Goal: Task Accomplishment & Management: Use online tool/utility

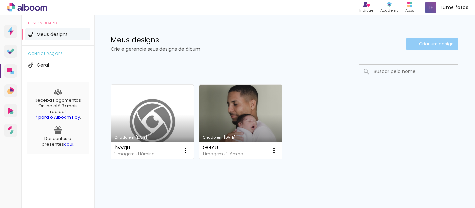
click at [434, 44] on span "Criar um design" at bounding box center [436, 44] width 34 height 4
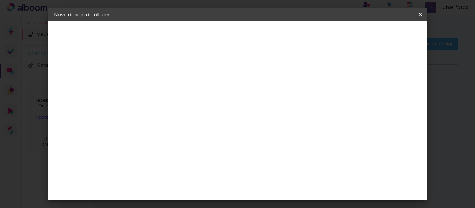
click at [162, 90] on input at bounding box center [162, 89] width 0 height 10
type input "m"
type input "Marcio Gael"
type paper-input "Marcio Gael"
click at [0, 0] on slot "Avançar" at bounding box center [0, 0] width 0 height 0
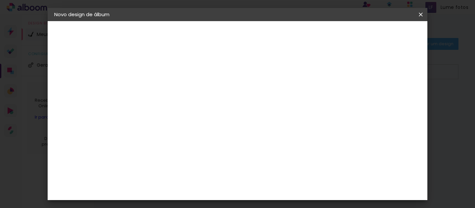
scroll to position [36, 0]
click at [0, 0] on slot "Tamanho Livre" at bounding box center [0, 0] width 0 height 0
click at [180, 126] on div "Amplicolor" at bounding box center [172, 127] width 28 height 5
click at [286, 34] on paper-button "Avançar" at bounding box center [270, 34] width 32 height 11
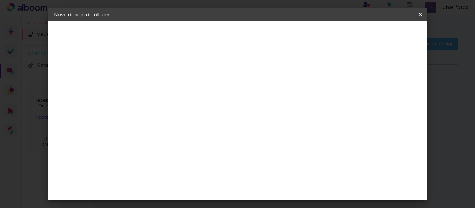
click at [207, 128] on span "20 × 25" at bounding box center [191, 132] width 31 height 14
click at [0, 0] on slot "Avançar" at bounding box center [0, 0] width 0 height 0
type input "1"
type paper-input "1"
click at [165, 73] on input "1" at bounding box center [157, 71] width 23 height 8
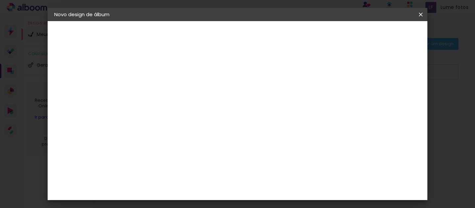
type input "0"
type paper-input "0"
click at [165, 73] on input "0" at bounding box center [157, 71] width 23 height 8
type input "1"
type paper-input "1"
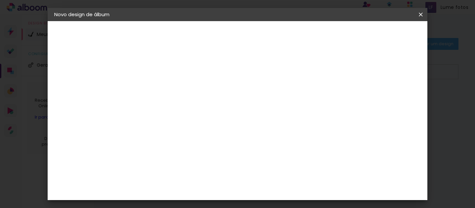
click at [165, 69] on input "1" at bounding box center [157, 71] width 23 height 8
type input "2"
type paper-input "2"
click at [165, 69] on input "2" at bounding box center [157, 71] width 23 height 8
type input "3"
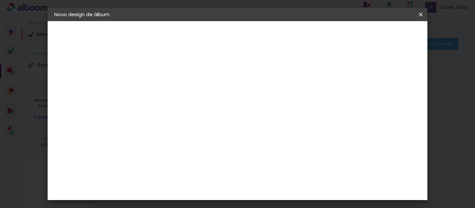
type paper-input "3"
click at [165, 69] on input "3" at bounding box center [157, 71] width 23 height 8
type input "4"
type paper-input "4"
click at [165, 69] on input "4" at bounding box center [157, 71] width 23 height 8
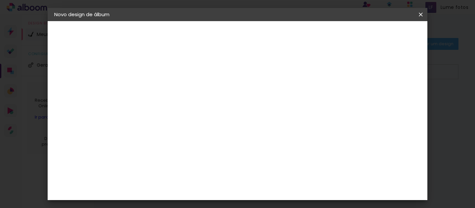
type input "5"
type paper-input "5"
click at [165, 69] on input "5" at bounding box center [157, 71] width 23 height 8
type input "6"
type paper-input "6"
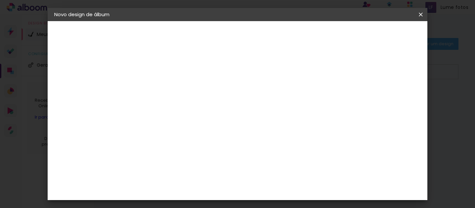
click at [165, 69] on input "6" at bounding box center [157, 71] width 23 height 8
type input "7"
type paper-input "7"
click at [165, 69] on input "7" at bounding box center [157, 71] width 23 height 8
type input "8"
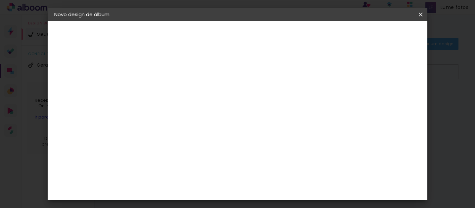
type paper-input "8"
click at [165, 69] on input "8" at bounding box center [157, 71] width 23 height 8
type input "9"
type paper-input "9"
click at [165, 69] on input "9" at bounding box center [157, 71] width 23 height 8
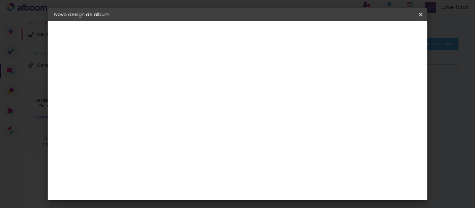
type input "10"
type paper-input "10"
click at [165, 69] on input "10" at bounding box center [157, 71] width 23 height 8
type input "11"
type paper-input "11"
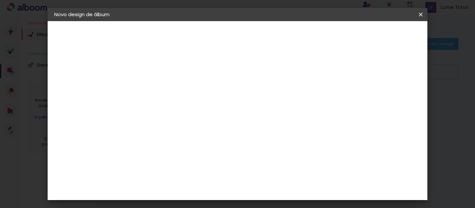
click at [165, 69] on input "11" at bounding box center [157, 71] width 23 height 8
type input "12"
type paper-input "12"
click at [165, 69] on input "12" at bounding box center [157, 71] width 23 height 8
type input "13"
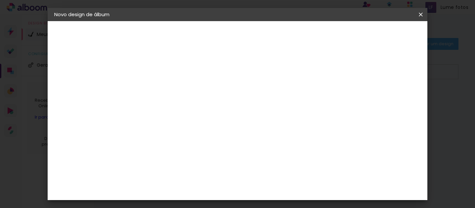
type paper-input "13"
click at [165, 69] on input "13" at bounding box center [157, 71] width 23 height 8
type input "14"
type paper-input "14"
click at [165, 69] on input "14" at bounding box center [157, 71] width 23 height 8
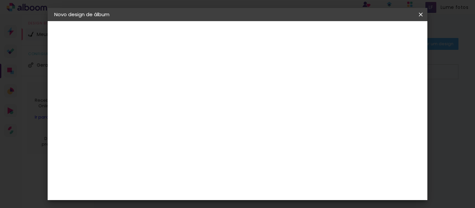
type input "15"
type paper-input "15"
click at [165, 69] on input "15" at bounding box center [157, 71] width 23 height 8
type input "16"
type paper-input "16"
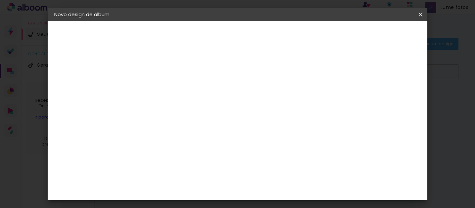
click at [165, 69] on input "16" at bounding box center [157, 71] width 23 height 8
type input "17"
type paper-input "17"
click at [165, 69] on input "17" at bounding box center [157, 71] width 23 height 8
type input "18"
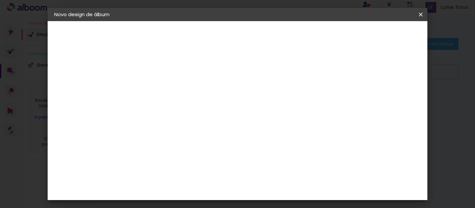
type paper-input "18"
click at [165, 69] on input "18" at bounding box center [157, 71] width 23 height 8
type input "19"
type paper-input "19"
click at [165, 69] on input "19" at bounding box center [157, 71] width 23 height 8
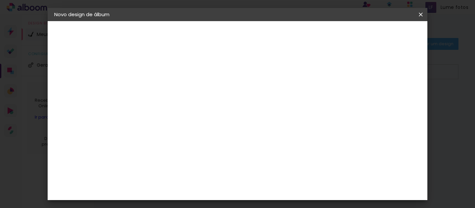
type input "20"
type paper-input "20"
click at [165, 69] on input "20" at bounding box center [157, 71] width 23 height 8
type input "21"
type paper-input "21"
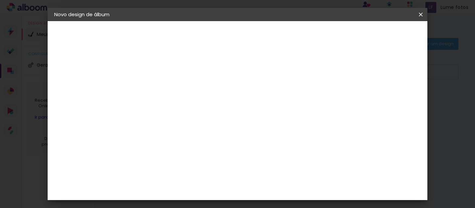
click at [165, 69] on input "21" at bounding box center [157, 71] width 23 height 8
type input "20"
type paper-input "20"
type input "19"
type paper-input "19"
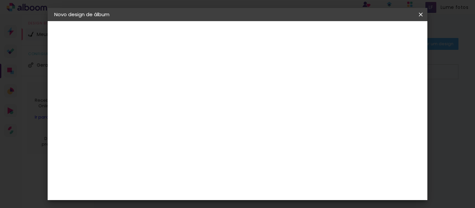
type input "18"
type paper-input "18"
type input "17"
type paper-input "17"
type input "16"
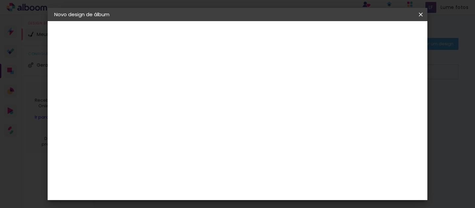
type paper-input "16"
type input "15"
type paper-input "15"
type input "14"
type paper-input "14"
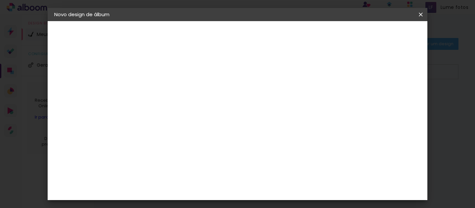
type input "13"
type paper-input "13"
type input "12"
type paper-input "12"
type input "11"
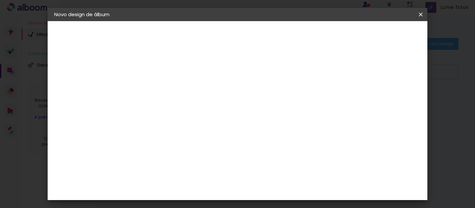
type paper-input "11"
type input "10"
type paper-input "10"
type input "9"
type paper-input "9"
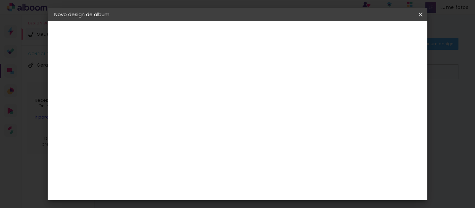
type input "8"
type paper-input "8"
type input "7"
type paper-input "7"
type input "6"
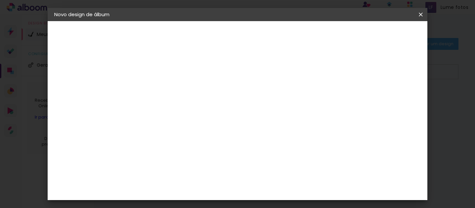
type paper-input "6"
type input "5"
type paper-input "5"
type input "4"
type paper-input "4"
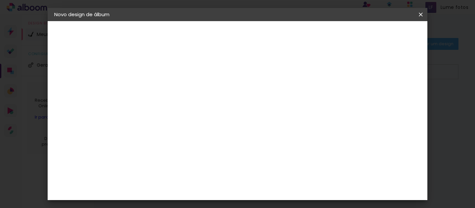
type input "3"
type paper-input "3"
type input "2"
type paper-input "2"
type input "1"
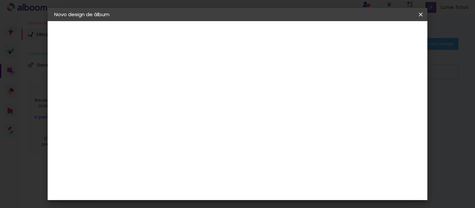
type paper-input "1"
type input "0"
type paper-input "0"
type input "0"
click at [166, 72] on input "0" at bounding box center [157, 71] width 23 height 8
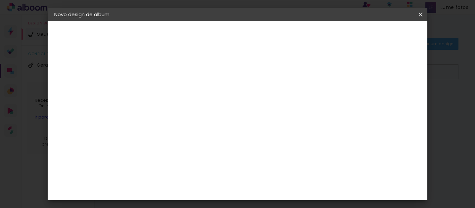
click at [262, 72] on div at bounding box center [259, 71] width 6 height 6
type paper-checkbox "on"
click at [262, 72] on div at bounding box center [259, 71] width 6 height 6
click at [299, 37] on span "Iniciar design" at bounding box center [288, 37] width 22 height 9
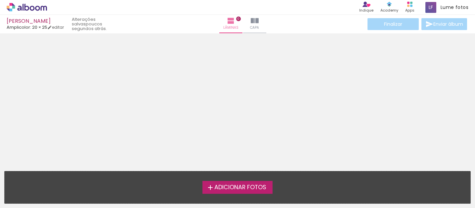
click at [217, 189] on span "Adicionar Fotos" at bounding box center [240, 188] width 52 height 6
click at [0, 0] on input "file" at bounding box center [0, 0] width 0 height 0
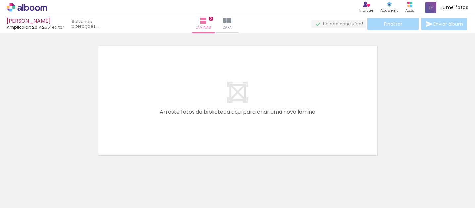
scroll to position [8, 0]
click at [17, 198] on span "Adicionar Fotos" at bounding box center [24, 199] width 20 height 7
click at [0, 0] on input "file" at bounding box center [0, 0] width 0 height 0
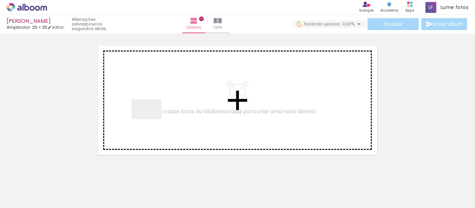
drag, startPoint x: 134, startPoint y: 189, endPoint x: 151, endPoint y: 120, distance: 71.6
click at [151, 120] on quentale-workspace at bounding box center [237, 104] width 475 height 208
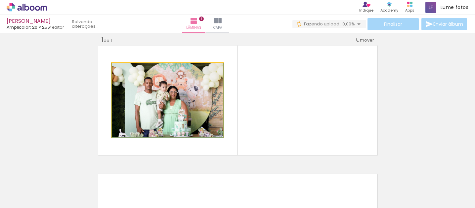
drag, startPoint x: 165, startPoint y: 98, endPoint x: 162, endPoint y: 135, distance: 37.5
click at [162, 135] on div at bounding box center [167, 100] width 111 height 74
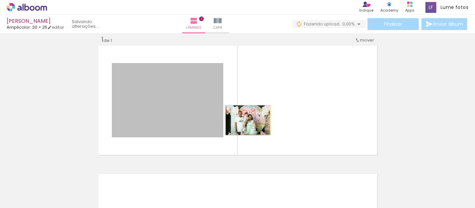
drag, startPoint x: 193, startPoint y: 119, endPoint x: 248, endPoint y: 119, distance: 54.5
click at [248, 119] on quentale-layouter at bounding box center [237, 100] width 281 height 112
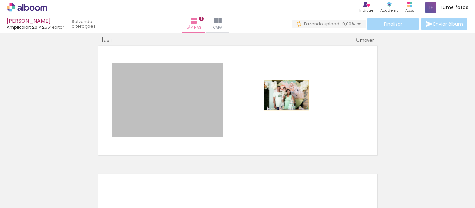
drag, startPoint x: 173, startPoint y: 95, endPoint x: 290, endPoint y: 96, distance: 117.7
click at [290, 96] on quentale-layouter at bounding box center [237, 100] width 281 height 112
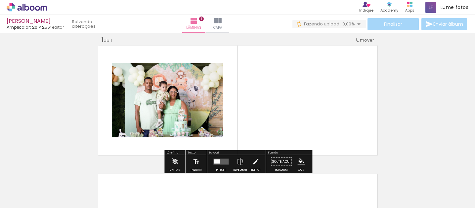
click at [180, 75] on div "Largura Cor" at bounding box center [179, 70] width 12 height 10
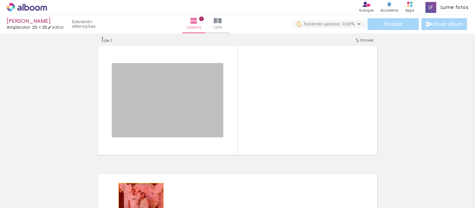
drag, startPoint x: 169, startPoint y: 97, endPoint x: 140, endPoint y: 196, distance: 103.2
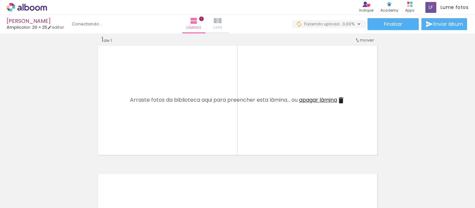
click at [221, 24] on iron-icon at bounding box center [218, 21] width 8 height 8
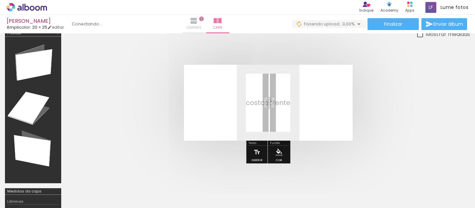
click at [198, 22] on iron-icon at bounding box center [194, 21] width 8 height 8
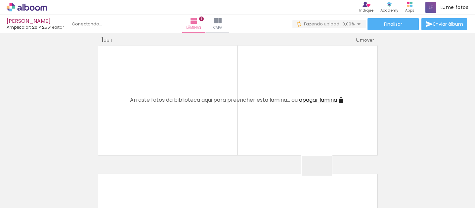
drag, startPoint x: 326, startPoint y: 171, endPoint x: 328, endPoint y: 180, distance: 9.4
click at [329, 180] on quentale-thumb at bounding box center [325, 186] width 37 height 38
click at [19, 189] on input "Todas as fotos" at bounding box center [18, 188] width 25 height 6
click at [19, 189] on div at bounding box center [21, 186] width 34 height 11
click at [0, 0] on slot "Não utilizadas" at bounding box center [0, 0] width 0 height 0
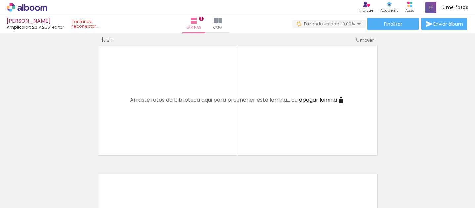
click at [24, 193] on input "Não utilizadas" at bounding box center [18, 194] width 25 height 6
click at [0, 0] on slot "Todas as fotos" at bounding box center [0, 0] width 0 height 0
type input "Todas as fotos"
click at [343, 103] on iron-icon at bounding box center [341, 101] width 8 height 8
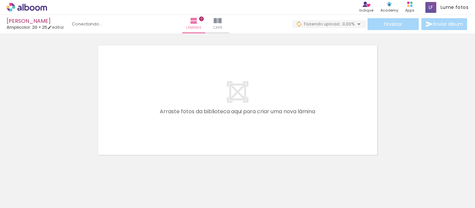
scroll to position [0, 315]
click at [96, 30] on div "Marcio Gael Amplicolor: 20 × 25 editar Lâminas 0 Capa Finalizar Enviar álbum" at bounding box center [237, 16] width 475 height 33
click at [66, 84] on div at bounding box center [237, 91] width 475 height 129
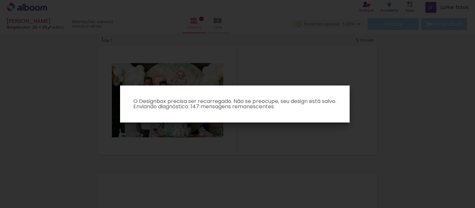
click at [335, 68] on iron-overlay-backdrop at bounding box center [237, 104] width 475 height 208
click at [374, 119] on iron-overlay-backdrop at bounding box center [237, 104] width 475 height 208
click at [293, 86] on paper-dialog "O Designbox precisa ser recarregado. Não se preocupe, seu design está salvo. En…" at bounding box center [234, 104] width 229 height 37
drag, startPoint x: 169, startPoint y: 187, endPoint x: 169, endPoint y: 180, distance: 6.3
click at [169, 180] on iron-overlay-backdrop at bounding box center [237, 104] width 475 height 208
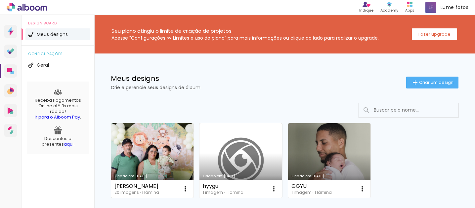
click at [160, 147] on link "Criado em 16/08/25" at bounding box center [152, 160] width 82 height 75
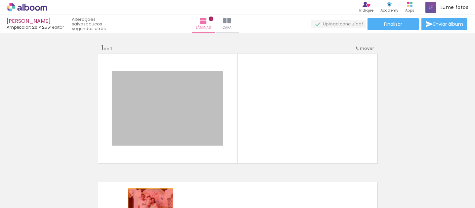
drag, startPoint x: 176, startPoint y: 120, endPoint x: 150, endPoint y: 201, distance: 85.4
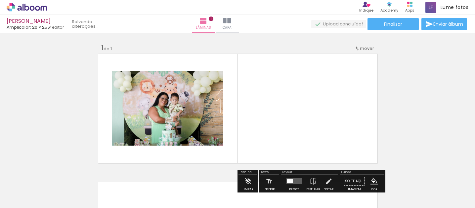
drag, startPoint x: 105, startPoint y: 189, endPoint x: 149, endPoint y: 119, distance: 82.9
click at [149, 119] on quentale-workspace at bounding box center [237, 104] width 475 height 208
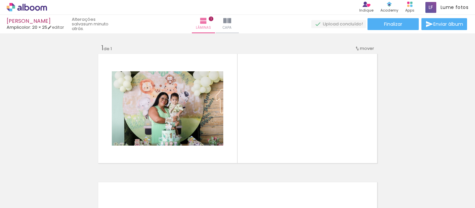
click at [81, 178] on div at bounding box center [66, 186] width 30 height 20
click at [55, 176] on iron-icon at bounding box center [51, 172] width 7 height 7
click at [55, 175] on iron-icon at bounding box center [51, 172] width 7 height 7
click at [55, 174] on iron-icon at bounding box center [51, 172] width 7 height 7
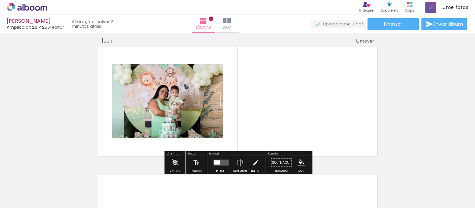
scroll to position [8, 0]
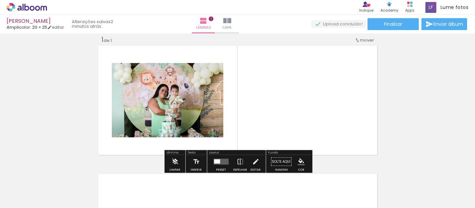
click at [53, 174] on iron-icon at bounding box center [51, 172] width 7 height 7
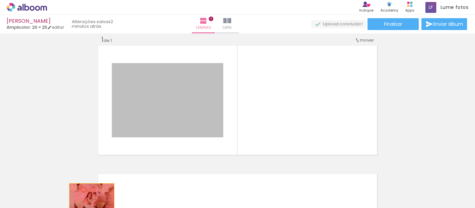
drag, startPoint x: 175, startPoint y: 93, endPoint x: 84, endPoint y: 202, distance: 142.3
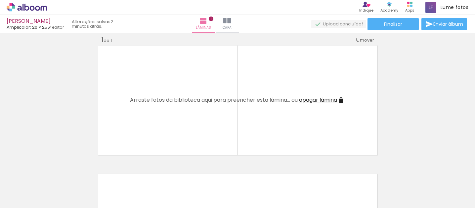
click at [57, 179] on div at bounding box center [66, 186] width 33 height 22
click at [55, 175] on iron-icon at bounding box center [51, 172] width 7 height 7
click at [55, 172] on iron-icon at bounding box center [51, 172] width 7 height 7
click at [91, 172] on iron-icon at bounding box center [88, 172] width 7 height 7
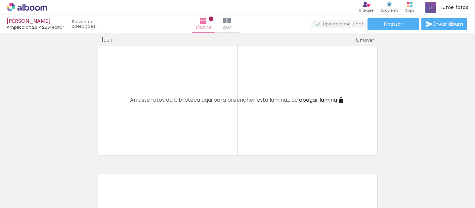
click at [55, 172] on iron-icon at bounding box center [51, 172] width 7 height 7
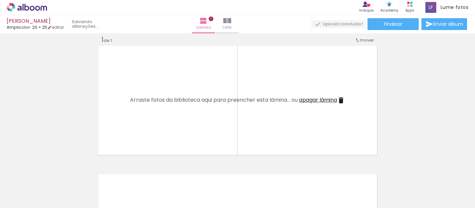
click at [91, 172] on iron-icon at bounding box center [88, 172] width 7 height 7
click at [0, 0] on iron-icon at bounding box center [0, 0] width 0 height 0
click at [55, 172] on iron-icon at bounding box center [51, 172] width 7 height 7
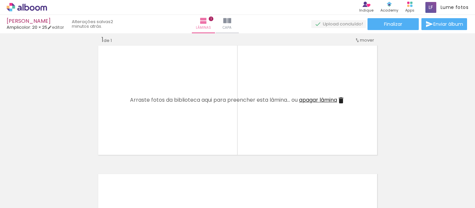
click at [91, 172] on iron-icon at bounding box center [88, 172] width 7 height 7
click at [54, 172] on iron-horizontal-list at bounding box center [47, 187] width 13 height 41
click at [54, 172] on iron-icon at bounding box center [51, 172] width 7 height 7
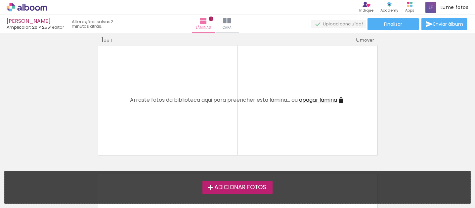
click at [217, 189] on span "Adicionar Fotos" at bounding box center [240, 188] width 52 height 6
click at [0, 0] on input "file" at bounding box center [0, 0] width 0 height 0
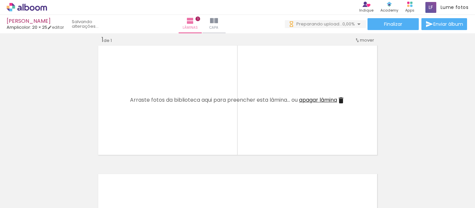
click at [20, 198] on span "Adicionar Fotos" at bounding box center [24, 199] width 20 height 7
click at [0, 0] on input "file" at bounding box center [0, 0] width 0 height 0
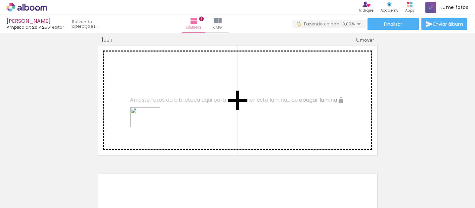
drag, startPoint x: 110, startPoint y: 189, endPoint x: 160, endPoint y: 116, distance: 87.9
click at [160, 116] on quentale-workspace at bounding box center [237, 104] width 475 height 208
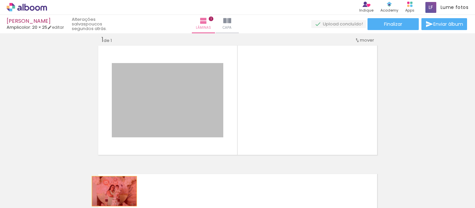
drag, startPoint x: 187, startPoint y: 106, endPoint x: 113, endPoint y: 191, distance: 113.2
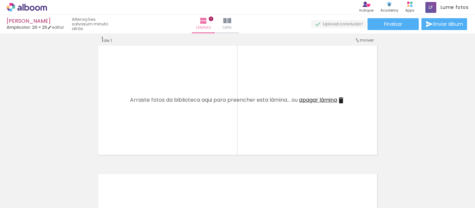
scroll to position [0, 181]
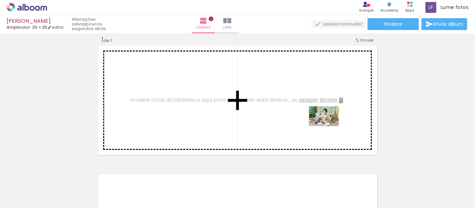
drag, startPoint x: 366, startPoint y: 188, endPoint x: 328, endPoint y: 126, distance: 73.4
click at [328, 126] on quentale-workspace at bounding box center [237, 104] width 475 height 208
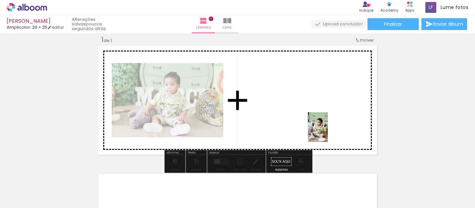
drag, startPoint x: 334, startPoint y: 191, endPoint x: 328, endPoint y: 132, distance: 59.5
click at [328, 132] on quentale-workspace at bounding box center [237, 104] width 475 height 208
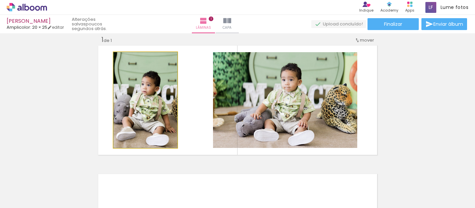
click at [150, 105] on quentale-photo at bounding box center [145, 100] width 64 height 96
drag, startPoint x: 150, startPoint y: 105, endPoint x: 165, endPoint y: 99, distance: 15.4
click at [165, 99] on div at bounding box center [145, 100] width 64 height 96
drag, startPoint x: 130, startPoint y: 60, endPoint x: 125, endPoint y: 58, distance: 5.5
type paper-slider "100"
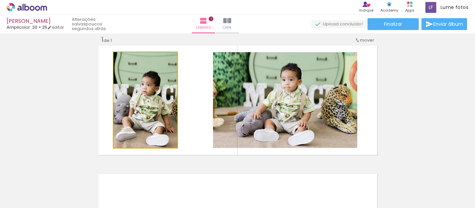
click at [125, 58] on div at bounding box center [129, 59] width 11 height 11
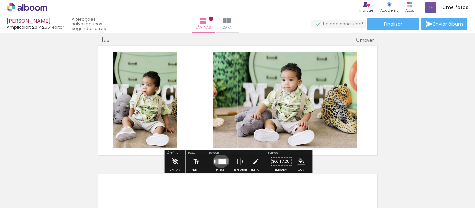
click at [219, 161] on div at bounding box center [222, 161] width 8 height 5
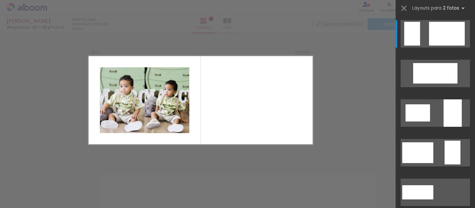
scroll to position [0, 0]
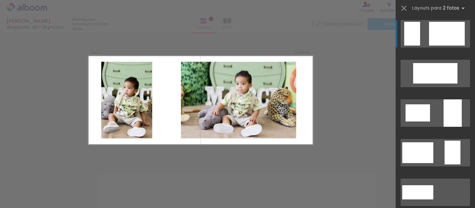
click at [440, 29] on div at bounding box center [447, 34] width 36 height 24
click at [403, 8] on iron-icon at bounding box center [403, 8] width 9 height 9
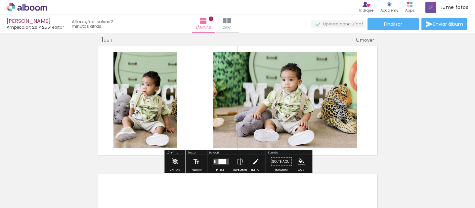
drag, startPoint x: 372, startPoint y: 109, endPoint x: 344, endPoint y: 109, distance: 27.8
click at [344, 109] on quentale-layouter at bounding box center [237, 100] width 281 height 112
click at [239, 161] on iron-icon at bounding box center [239, 161] width 7 height 13
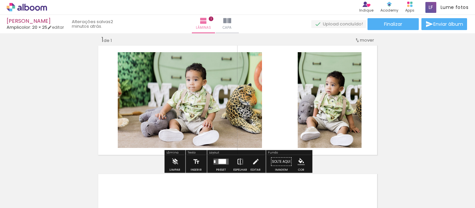
click at [239, 161] on iron-icon at bounding box center [239, 161] width 7 height 13
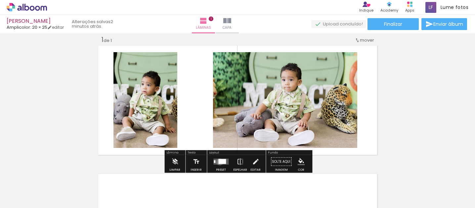
click at [218, 162] on div at bounding box center [222, 161] width 8 height 5
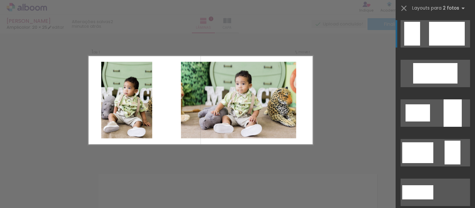
click at [259, 122] on quentale-photo at bounding box center [237, 100] width 115 height 77
click at [424, 8] on span "Layouts para" at bounding box center [426, 8] width 29 height 6
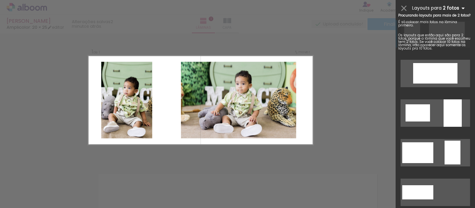
click at [464, 7] on iron-icon at bounding box center [463, 8] width 8 height 8
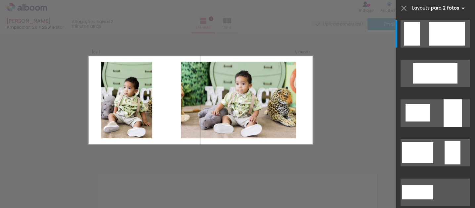
click at [461, 9] on iron-icon at bounding box center [463, 8] width 8 height 8
click at [404, 6] on iron-icon at bounding box center [403, 8] width 9 height 9
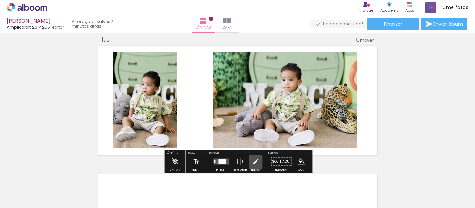
click at [254, 162] on iron-icon at bounding box center [255, 161] width 7 height 13
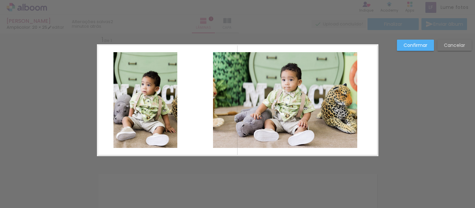
click at [442, 46] on paper-button "Cancelar" at bounding box center [454, 45] width 34 height 11
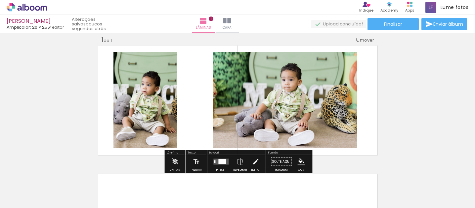
click at [285, 162] on paper-button "Solte aqui Imagem" at bounding box center [281, 163] width 24 height 17
drag, startPoint x: 284, startPoint y: 162, endPoint x: 283, endPoint y: 148, distance: 13.3
click at [283, 148] on div "Inserir lâmina 1 de 1" at bounding box center [237, 155] width 475 height 257
click at [282, 160] on paper-button "Solte aqui Imagem" at bounding box center [281, 163] width 24 height 17
click at [174, 161] on iron-icon at bounding box center [174, 161] width 7 height 13
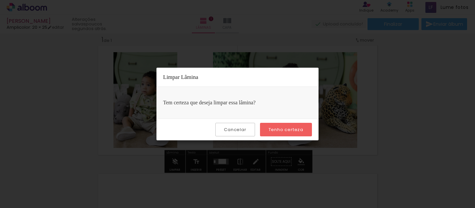
click at [0, 0] on slot "Cancelar" at bounding box center [0, 0] width 0 height 0
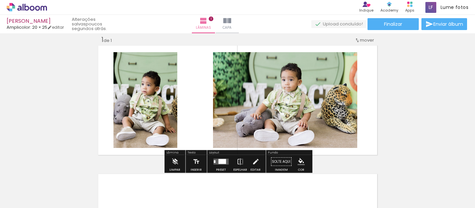
click at [364, 38] on span "mover" at bounding box center [367, 40] width 14 height 6
click at [402, 66] on div "Inserir lâmina 1 de 1" at bounding box center [237, 155] width 475 height 257
drag, startPoint x: 372, startPoint y: 86, endPoint x: 337, endPoint y: 87, distance: 35.4
click at [337, 87] on quentale-layouter at bounding box center [237, 100] width 281 height 112
click at [288, 159] on paper-button "Solte aqui Imagem" at bounding box center [281, 163] width 24 height 17
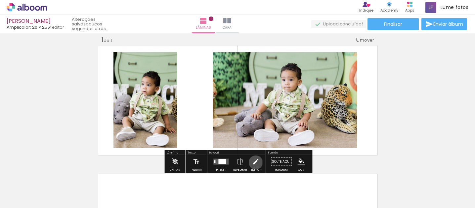
click at [254, 163] on iron-icon at bounding box center [255, 161] width 7 height 13
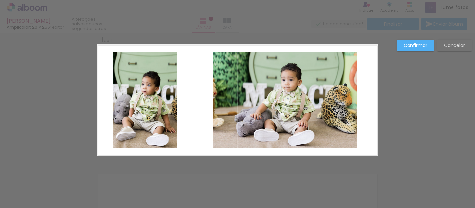
click at [0, 0] on slot "Confirmar" at bounding box center [0, 0] width 0 height 0
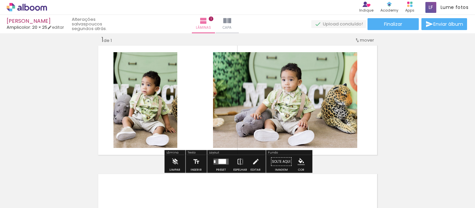
click at [0, 0] on slot "P&B" at bounding box center [0, 0] width 0 height 0
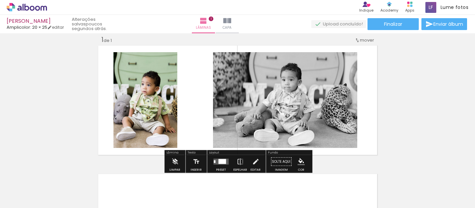
click at [0, 0] on slot "P&B" at bounding box center [0, 0] width 0 height 0
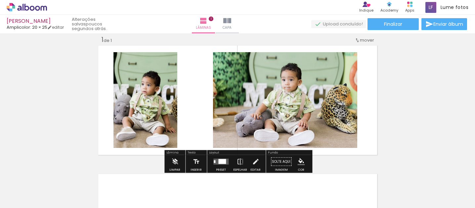
click at [0, 0] on slot "P&B" at bounding box center [0, 0] width 0 height 0
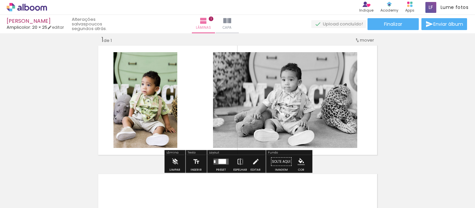
click at [0, 0] on slot "P&B" at bounding box center [0, 0] width 0 height 0
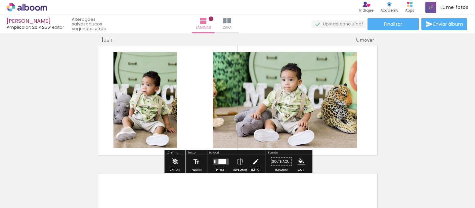
drag, startPoint x: 370, startPoint y: 82, endPoint x: 349, endPoint y: 82, distance: 21.5
click at [349, 82] on quentale-layouter at bounding box center [237, 100] width 281 height 112
click at [231, 22] on iron-icon at bounding box center [227, 21] width 8 height 8
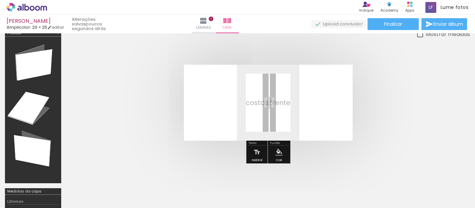
click at [271, 104] on quentale-layouter at bounding box center [268, 103] width 169 height 76
click at [207, 18] on iron-icon at bounding box center [203, 21] width 8 height 8
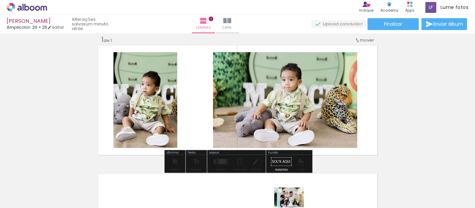
drag, startPoint x: 302, startPoint y: 189, endPoint x: 296, endPoint y: 206, distance: 17.9
click at [54, 206] on iron-horizontal-list at bounding box center [47, 187] width 13 height 41
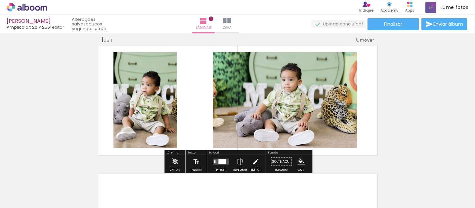
click at [187, 73] on quentale-layouter at bounding box center [237, 100] width 281 height 112
click at [223, 162] on div at bounding box center [222, 161] width 8 height 5
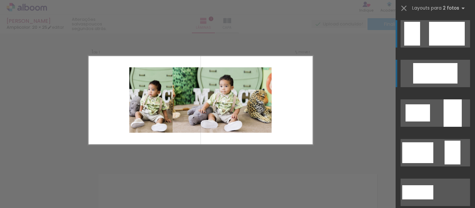
click at [420, 46] on div at bounding box center [412, 34] width 16 height 24
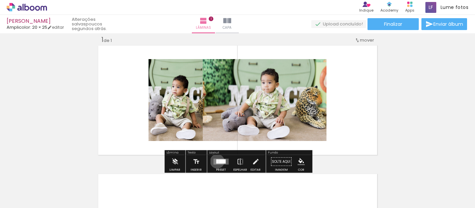
click at [216, 161] on div at bounding box center [217, 162] width 3 height 4
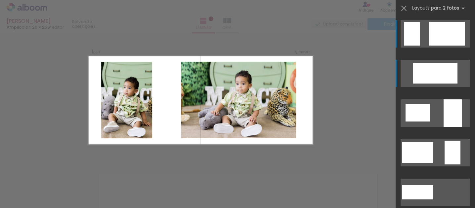
scroll to position [0, 0]
click at [432, 39] on div at bounding box center [447, 34] width 36 height 24
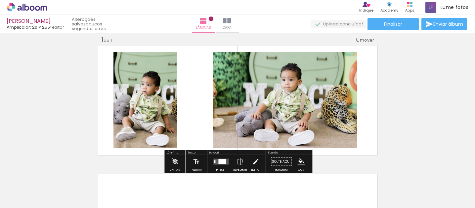
click at [108, 42] on div "1 de 1" at bounding box center [106, 40] width 11 height 6
